Goal: Task Accomplishment & Management: Manage account settings

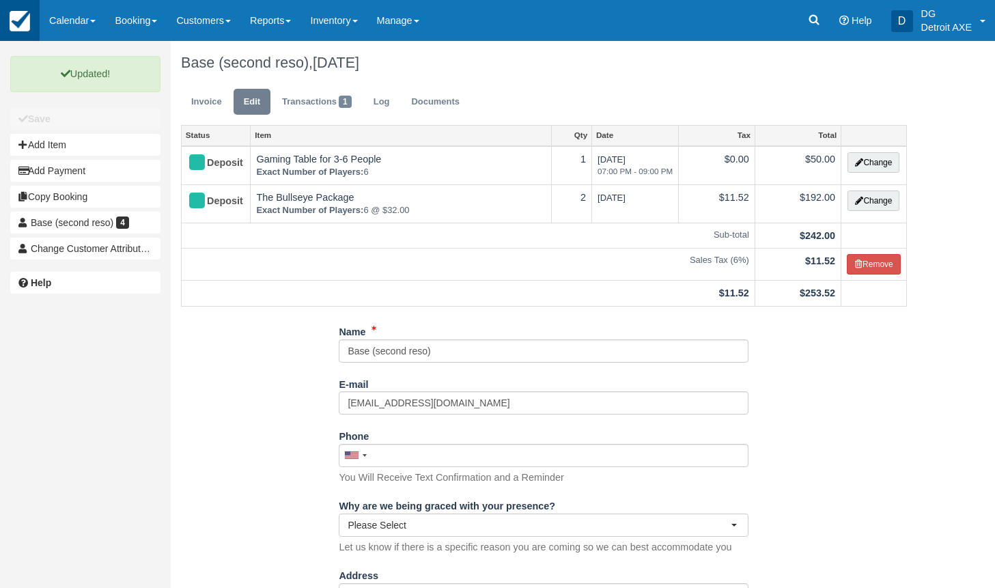
click at [28, 22] on img at bounding box center [20, 21] width 20 height 20
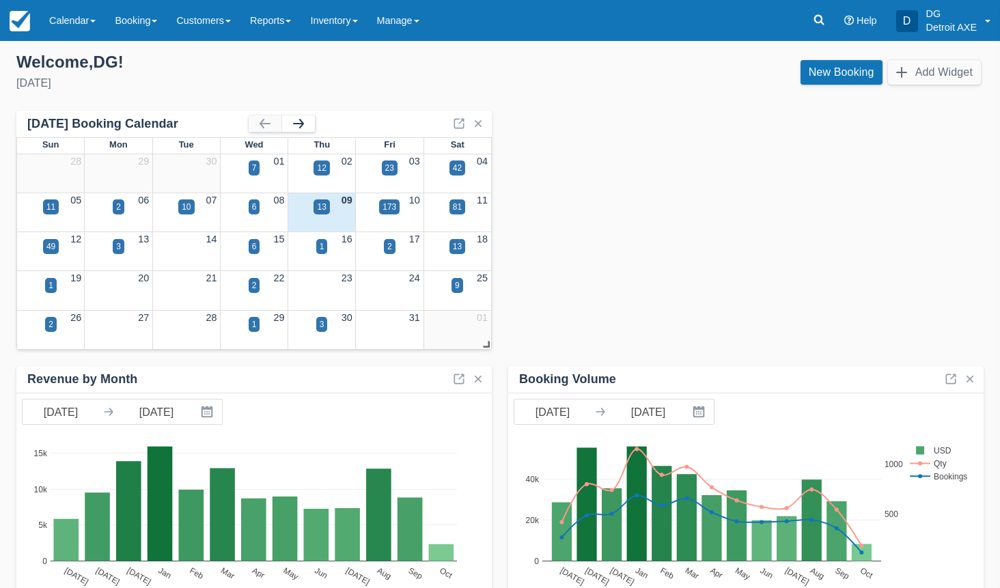
click at [299, 121] on button "button" at bounding box center [298, 123] width 33 height 16
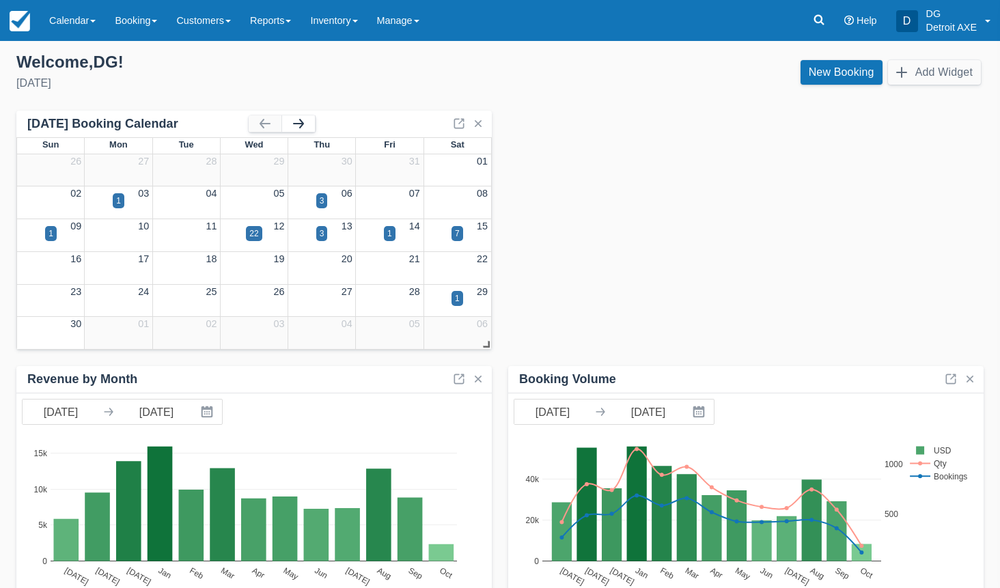
click at [298, 122] on button "button" at bounding box center [298, 123] width 33 height 16
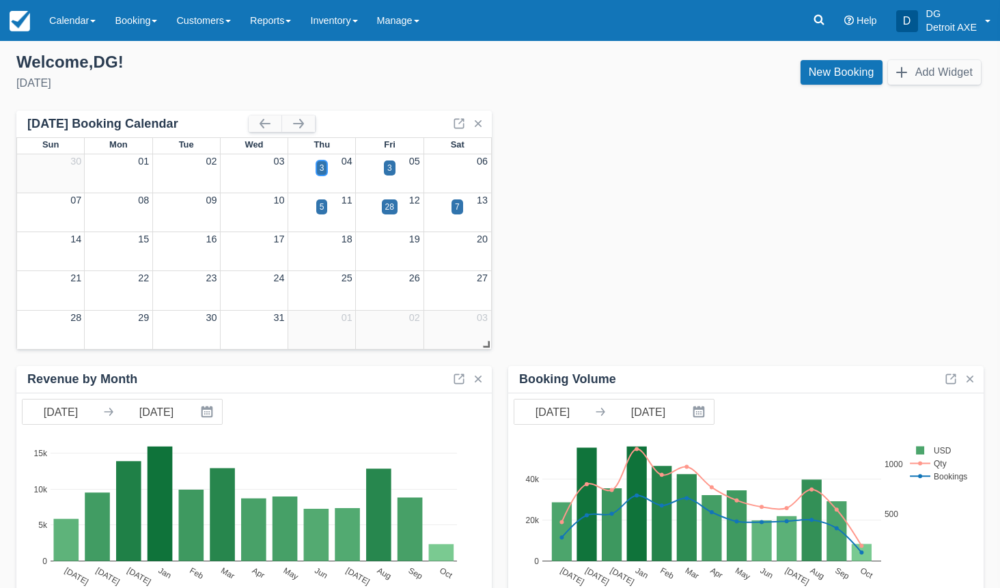
click at [324, 175] on div "3" at bounding box center [322, 167] width 12 height 15
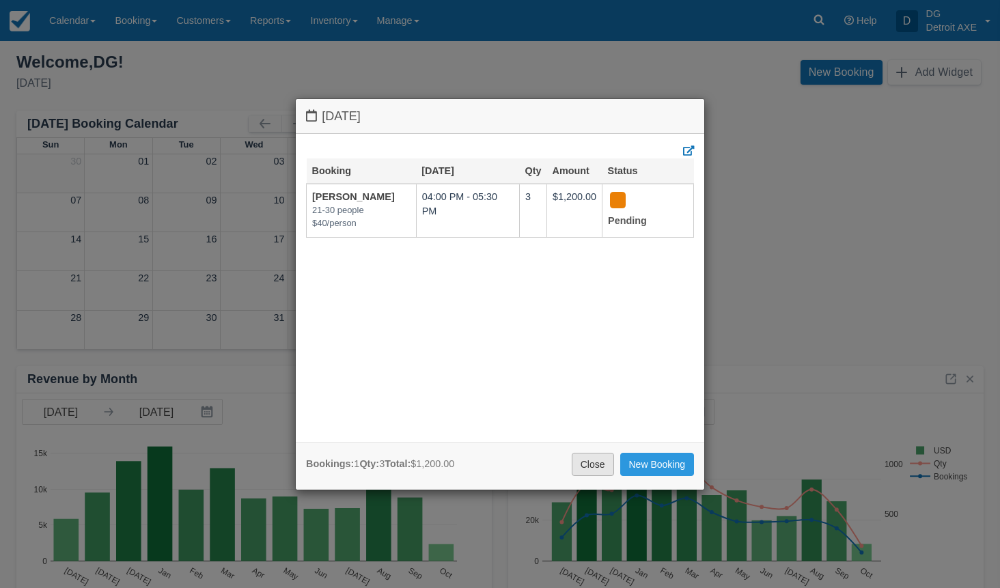
click at [581, 464] on link "Close" at bounding box center [592, 464] width 42 height 23
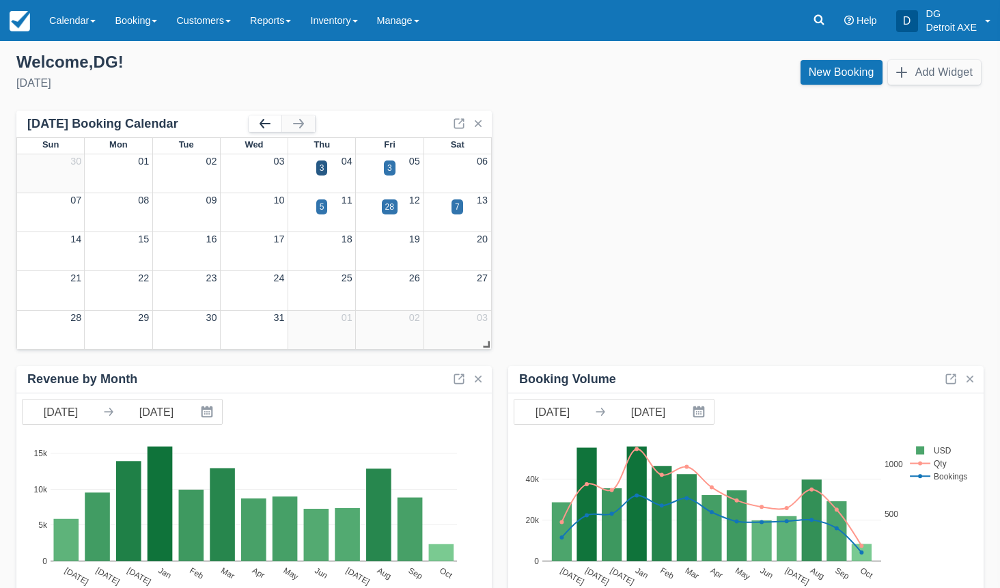
click at [274, 119] on button "button" at bounding box center [265, 123] width 33 height 16
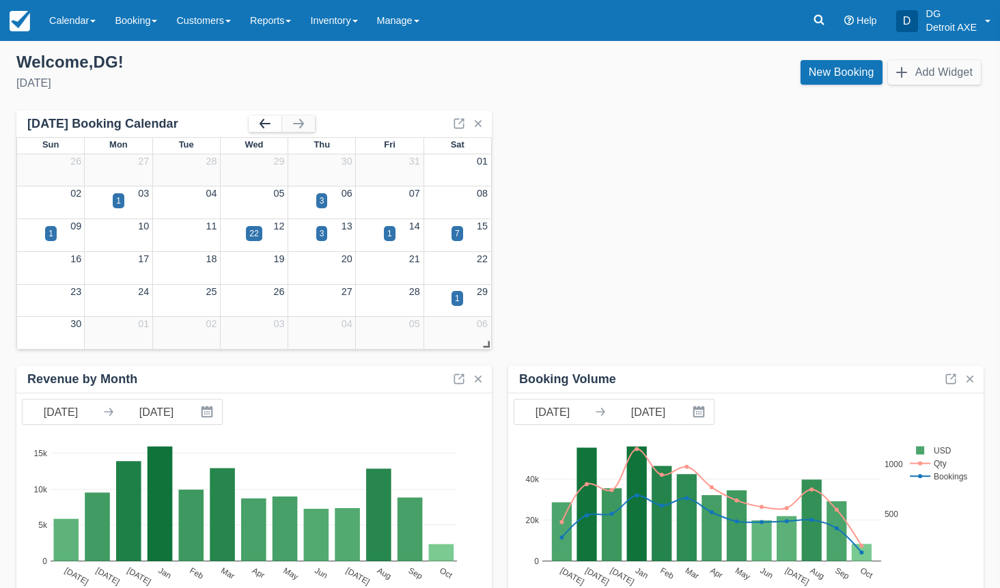
click at [274, 119] on button "button" at bounding box center [265, 123] width 33 height 16
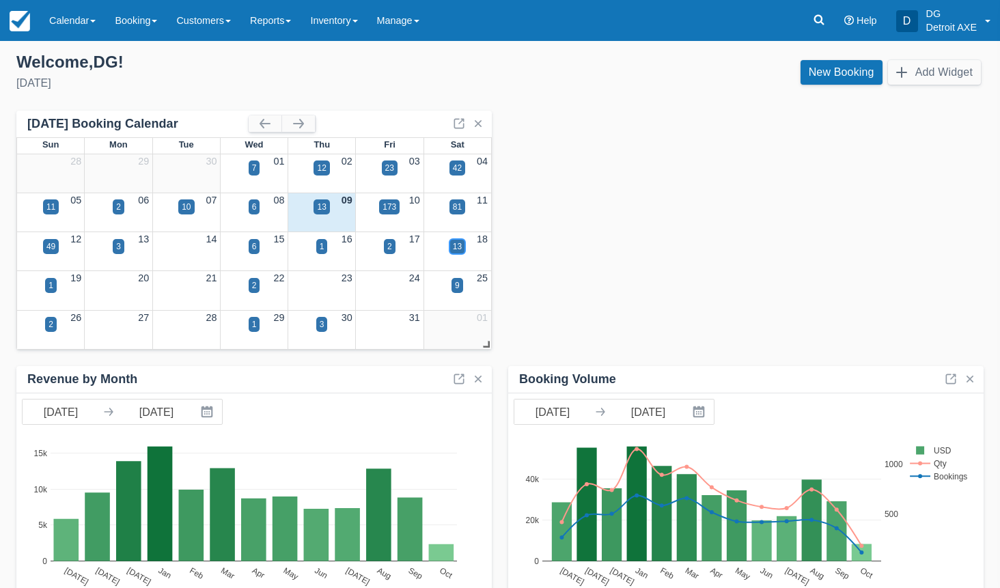
click at [453, 244] on div "13" at bounding box center [457, 246] width 9 height 12
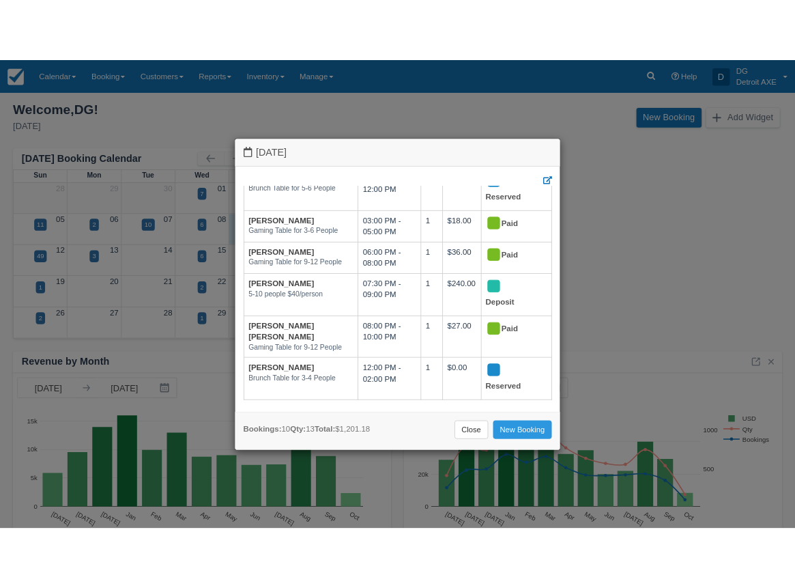
scroll to position [262, 0]
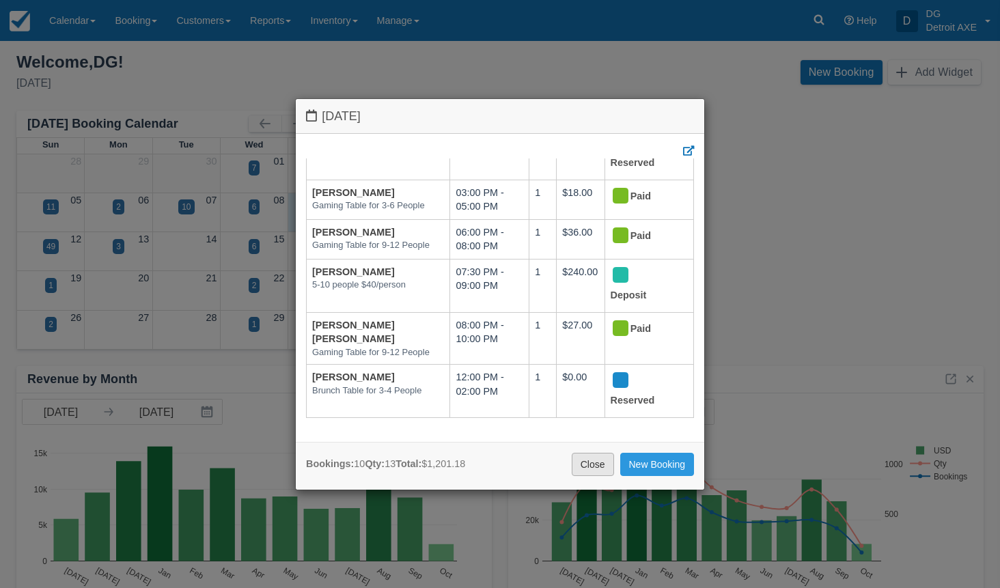
click at [584, 456] on link "Close" at bounding box center [592, 464] width 42 height 23
